Goal: Task Accomplishment & Management: Manage account settings

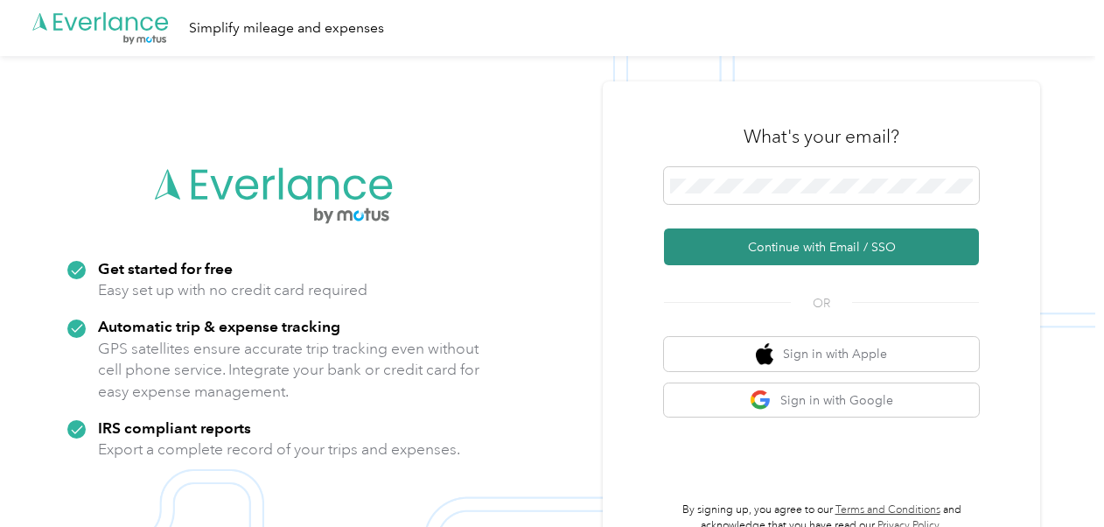
click at [779, 247] on button "Continue with Email / SSO" at bounding box center [821, 246] width 315 height 37
click at [775, 235] on button "Continue with Email / SSO" at bounding box center [821, 246] width 315 height 37
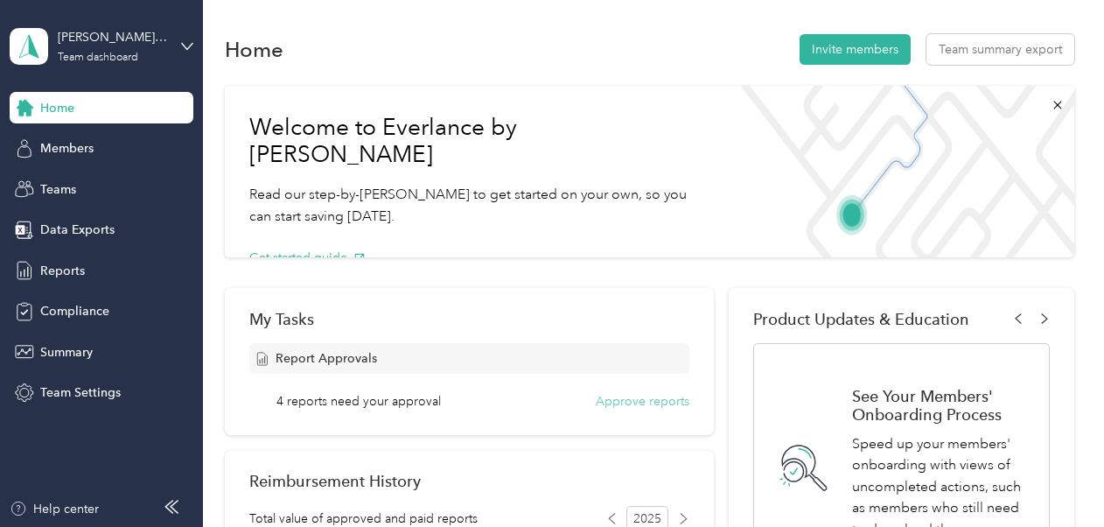
click at [639, 403] on button "Approve reports" at bounding box center [643, 401] width 94 height 18
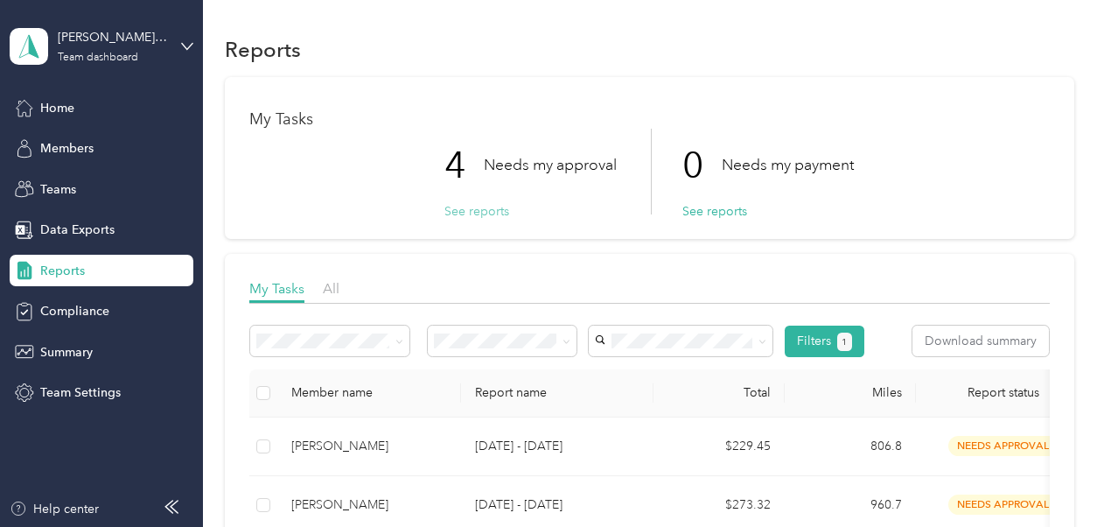
click at [485, 213] on button "See reports" at bounding box center [477, 211] width 65 height 18
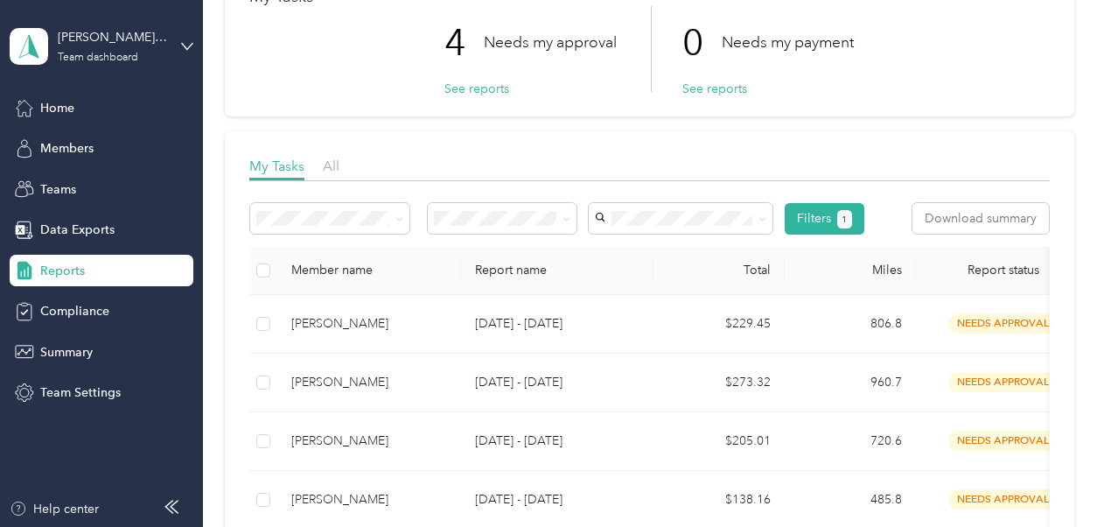
scroll to position [175, 0]
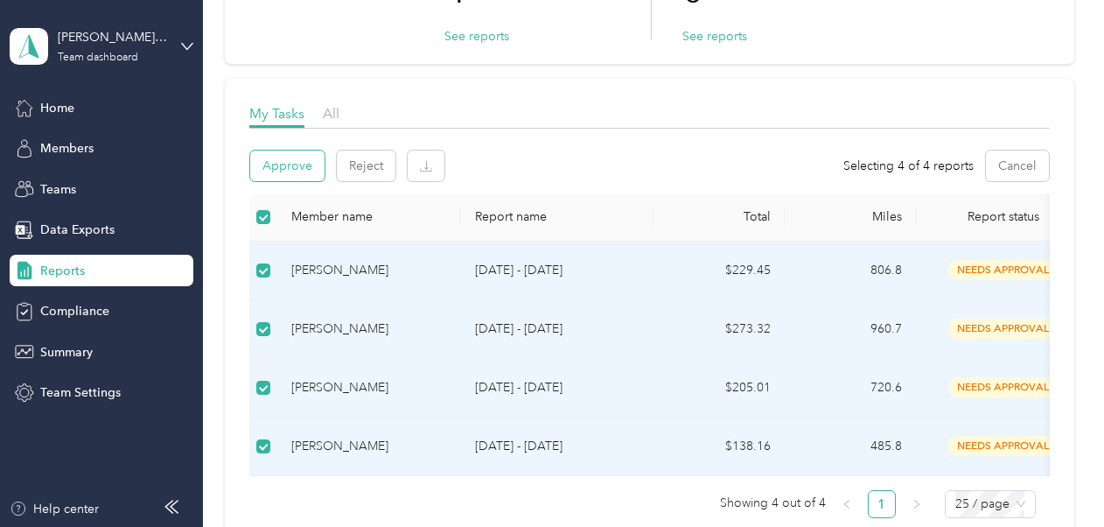
click at [302, 164] on button "Approve" at bounding box center [287, 166] width 74 height 31
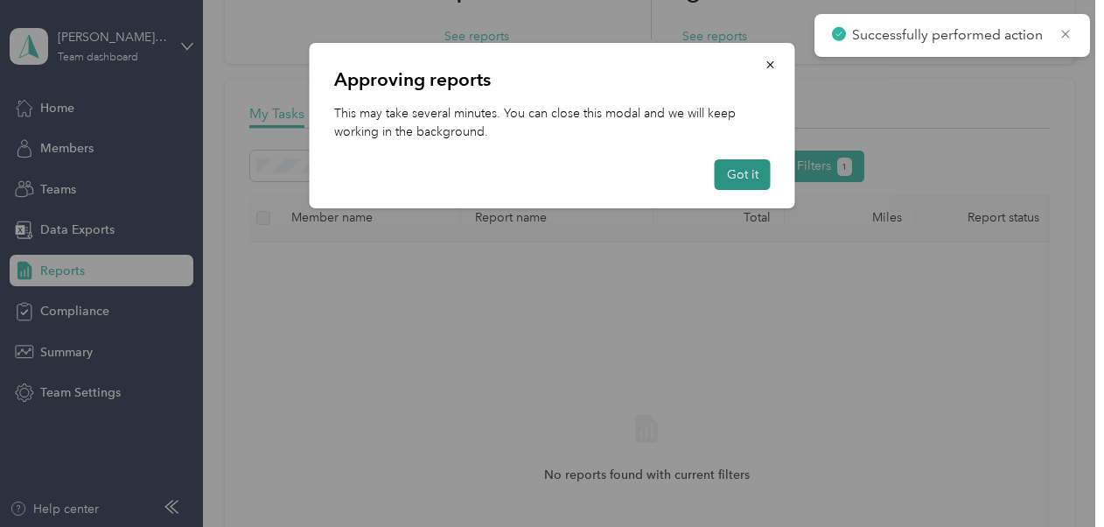
click at [749, 177] on button "Got it" at bounding box center [743, 174] width 56 height 31
